Goal: Find specific page/section: Find specific page/section

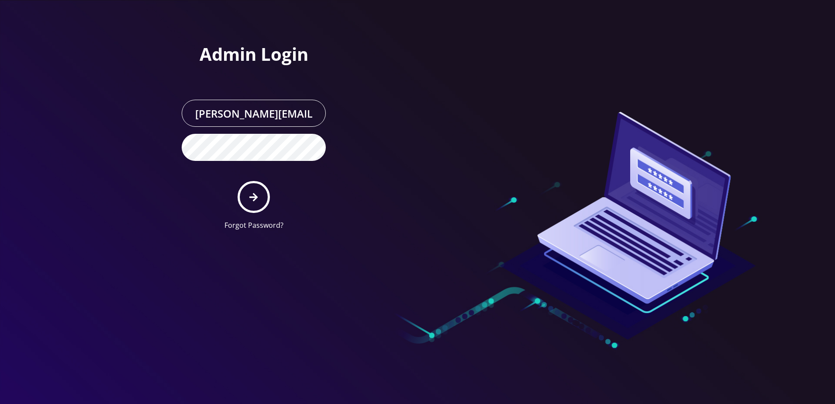
click at [250, 200] on icon "submit" at bounding box center [253, 197] width 8 height 10
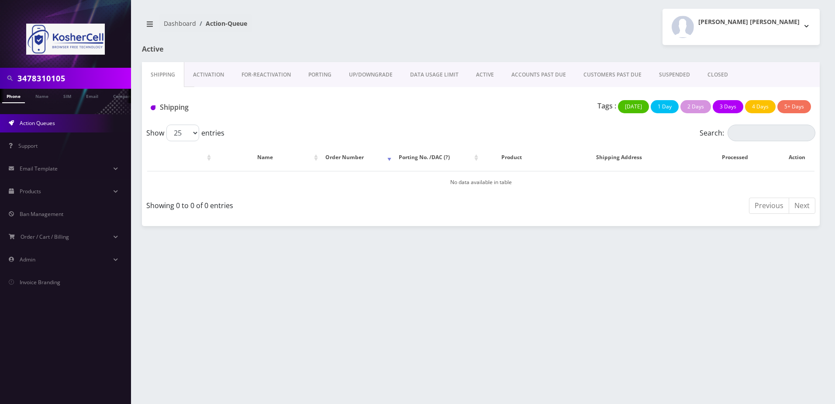
click at [91, 79] on input "3478310105" at bounding box center [72, 78] width 111 height 17
paste input "[PHONE_NUMBER]"
type input "4432403479"
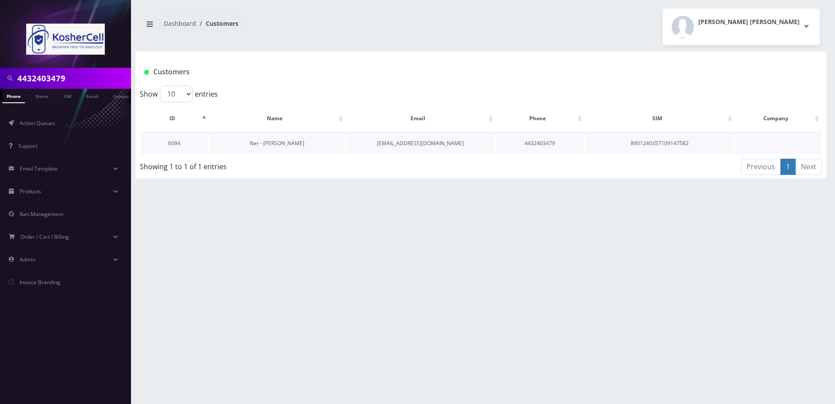
click at [269, 141] on link "Ner - Nachman Kahn" at bounding box center [277, 142] width 55 height 7
